Goal: Find specific page/section: Find specific page/section

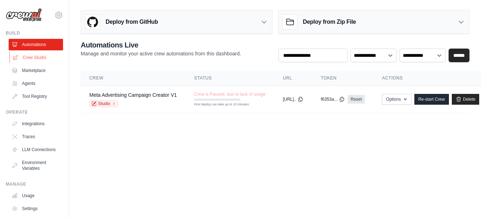
click at [34, 59] on link "Crew Studio" at bounding box center [36, 58] width 54 height 12
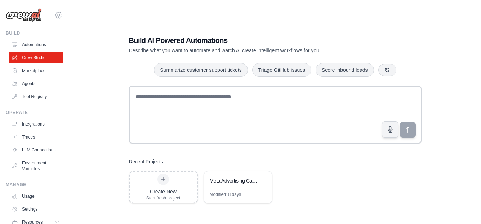
click at [54, 15] on icon at bounding box center [58, 15] width 9 height 9
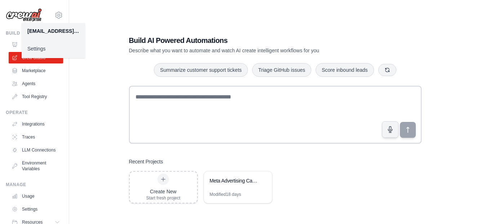
click at [21, 17] on img at bounding box center [24, 15] width 36 height 14
